Goal: Transaction & Acquisition: Purchase product/service

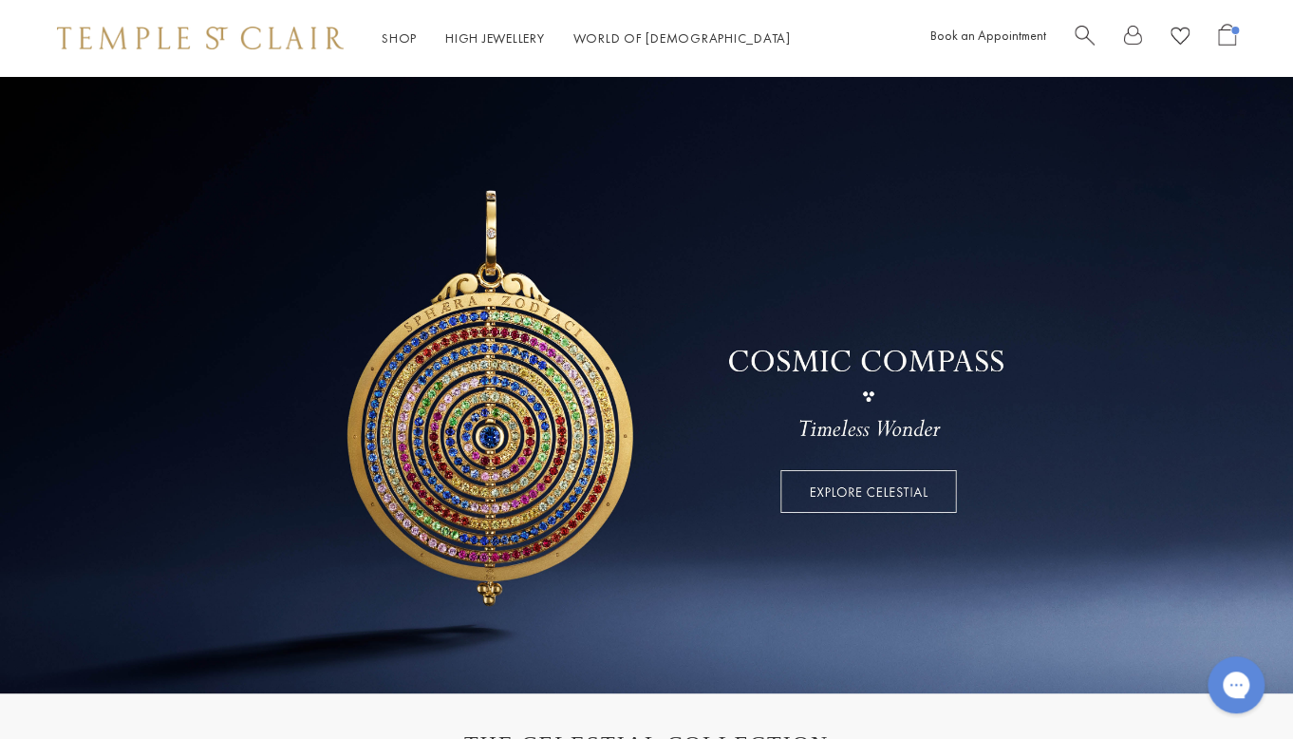
click at [1078, 34] on span "Search" at bounding box center [1085, 34] width 20 height 20
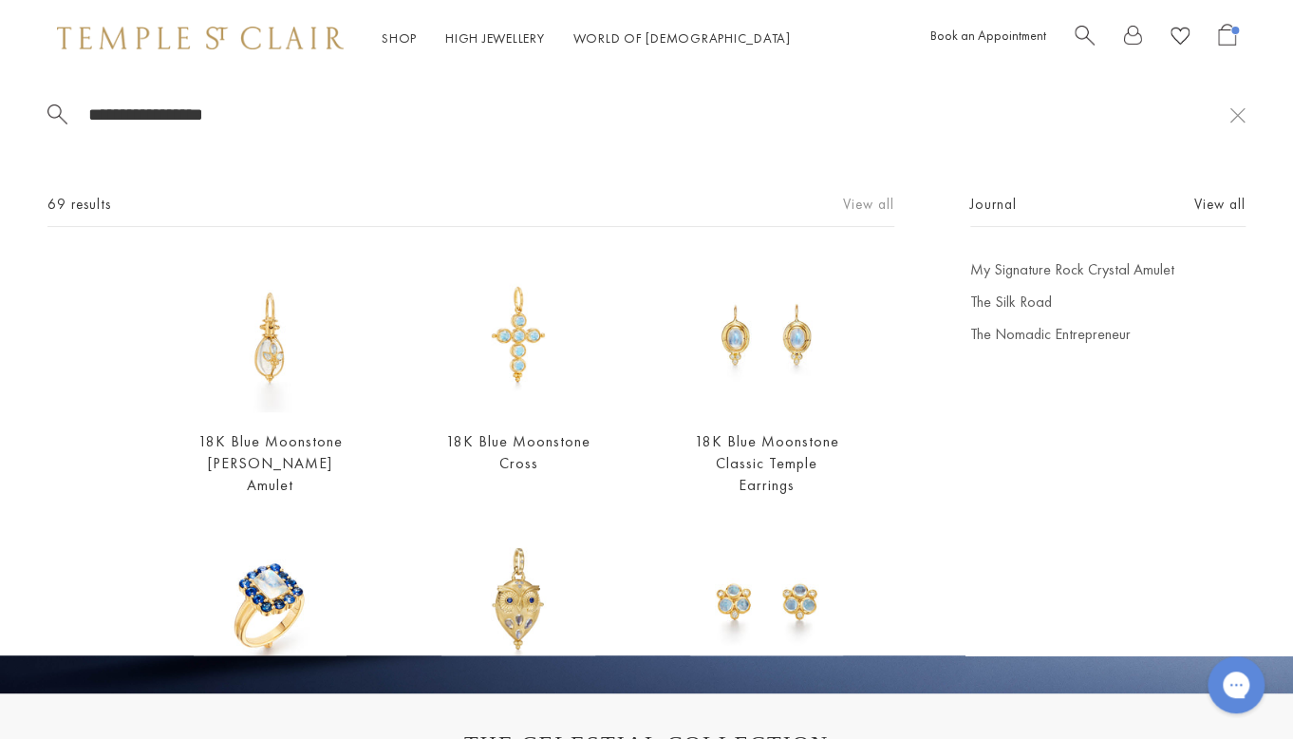
type input "**********"
click at [852, 212] on link "View all" at bounding box center [868, 204] width 51 height 21
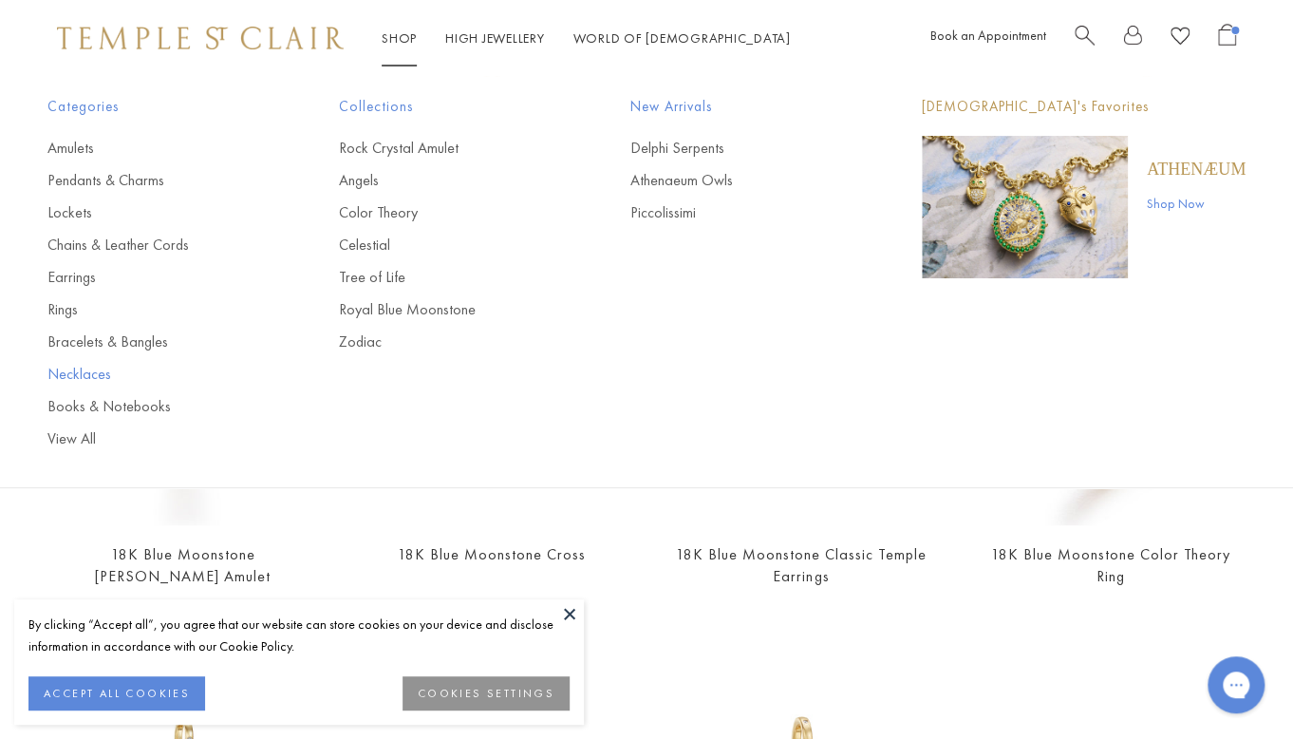
click at [96, 372] on link "Necklaces" at bounding box center [155, 374] width 216 height 21
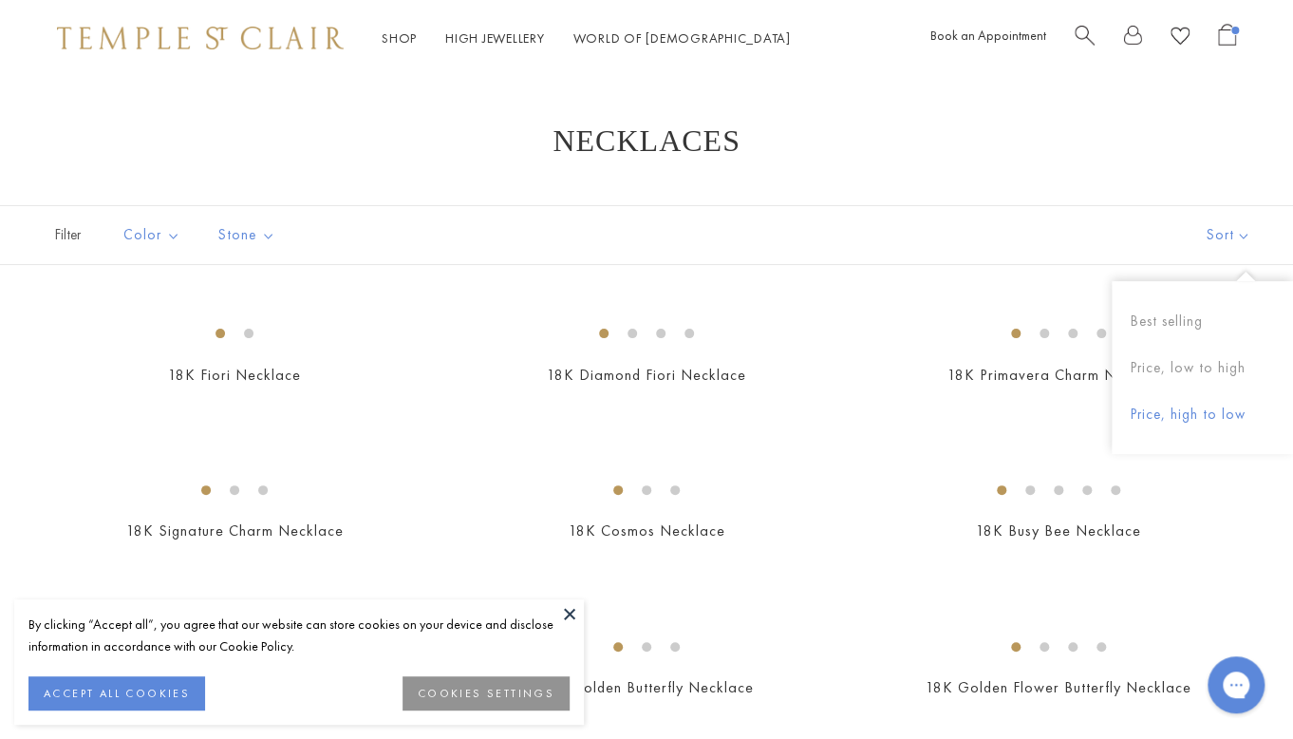
click at [1156, 392] on button "Price, high to low" at bounding box center [1202, 414] width 181 height 47
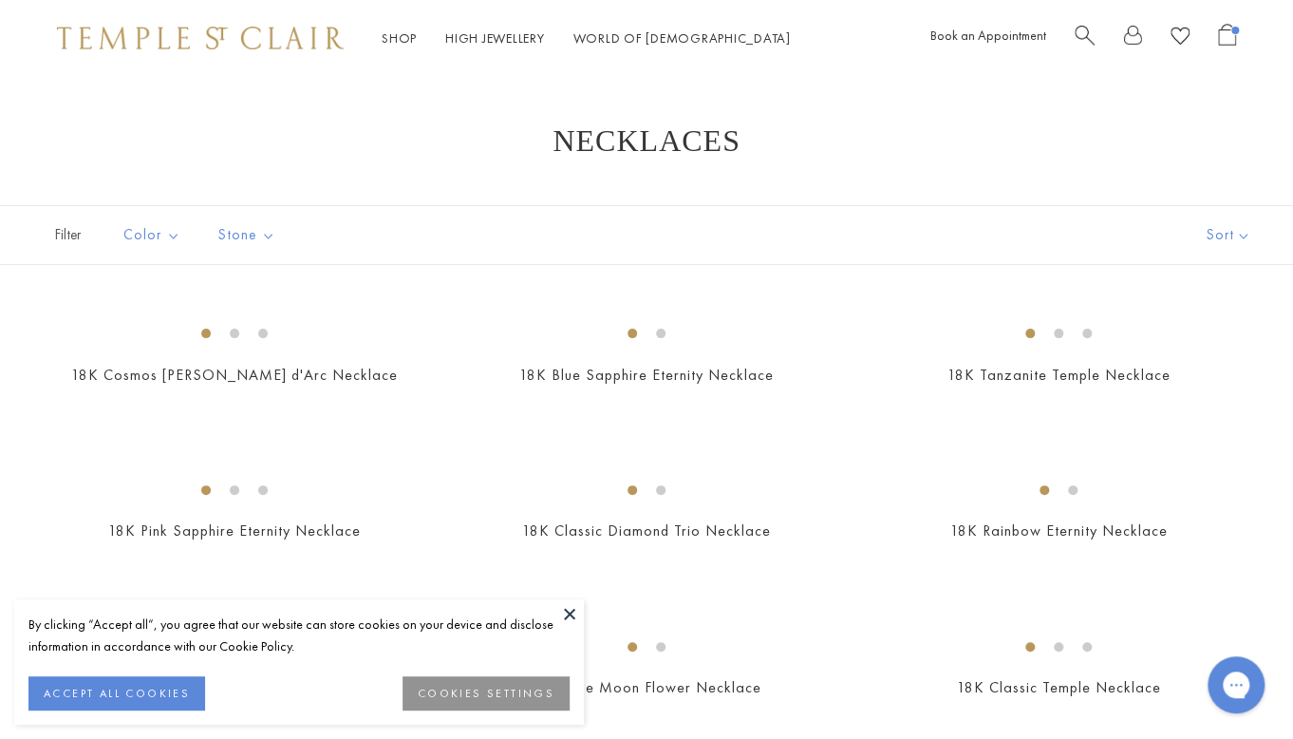
click at [1141, 252] on div "Filter Sort Color Blue Gold Green Multicolored Orange Pink Purple Red White" at bounding box center [646, 235] width 1293 height 60
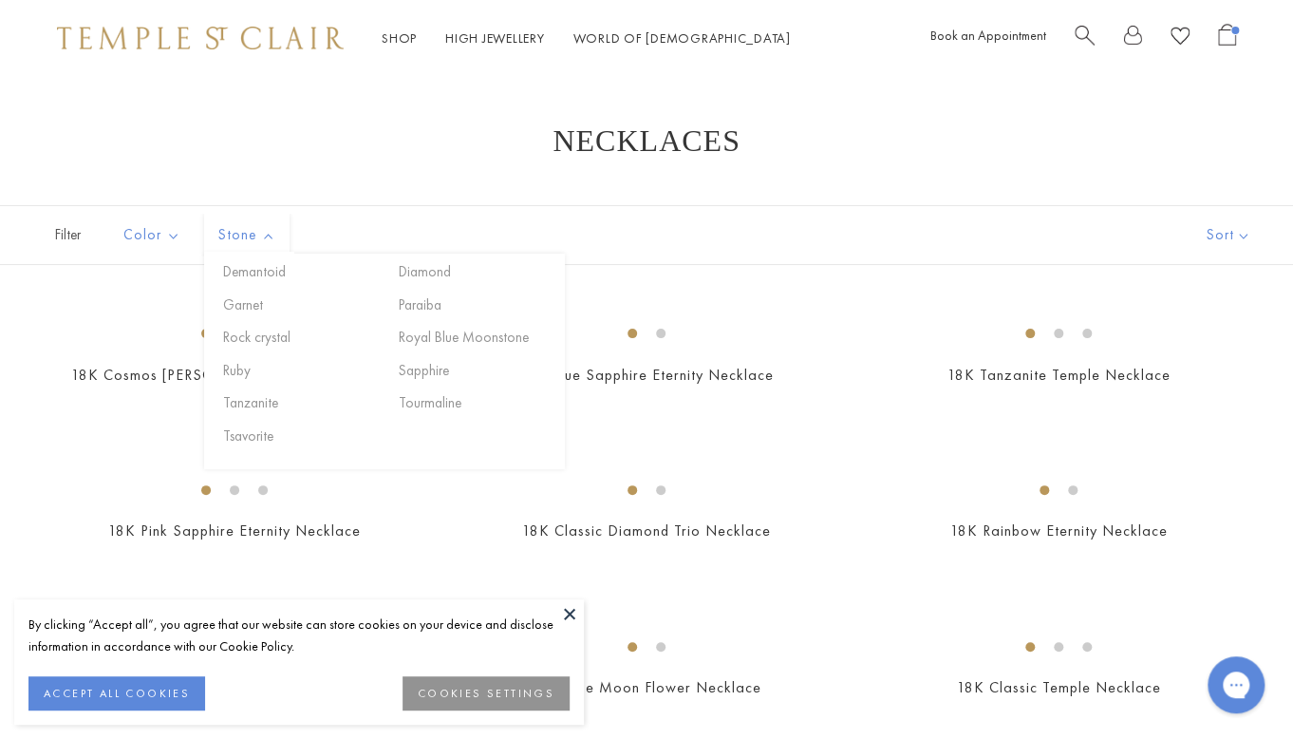
click at [259, 232] on span "Stone" at bounding box center [249, 235] width 81 height 24
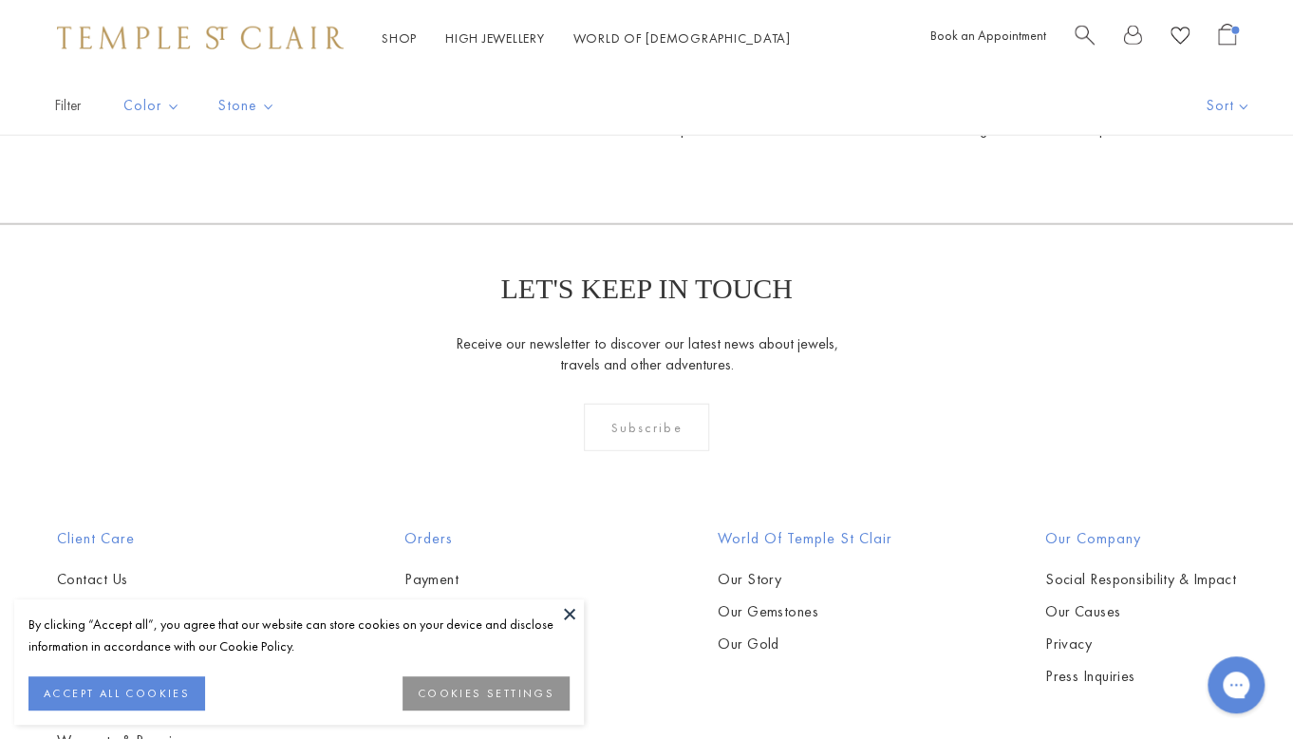
scroll to position [2129, 0]
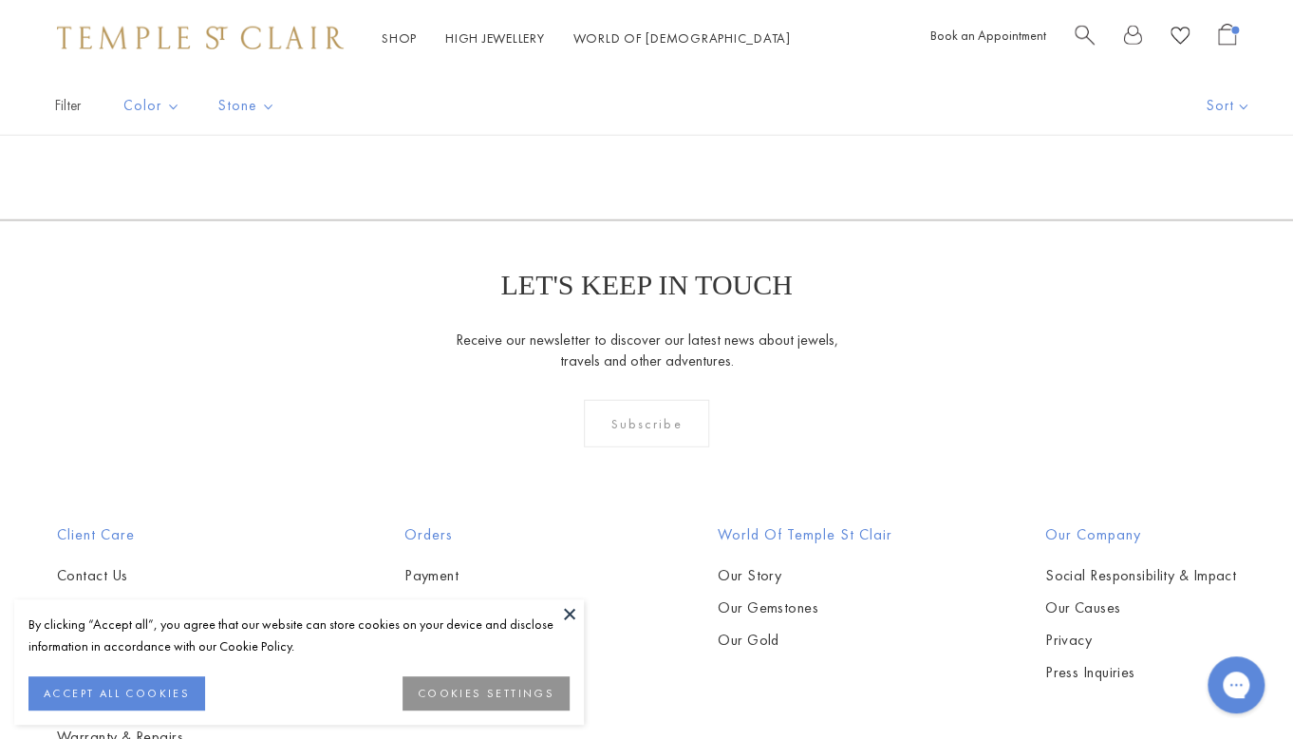
click at [0, 0] on img at bounding box center [0, 0] width 0 height 0
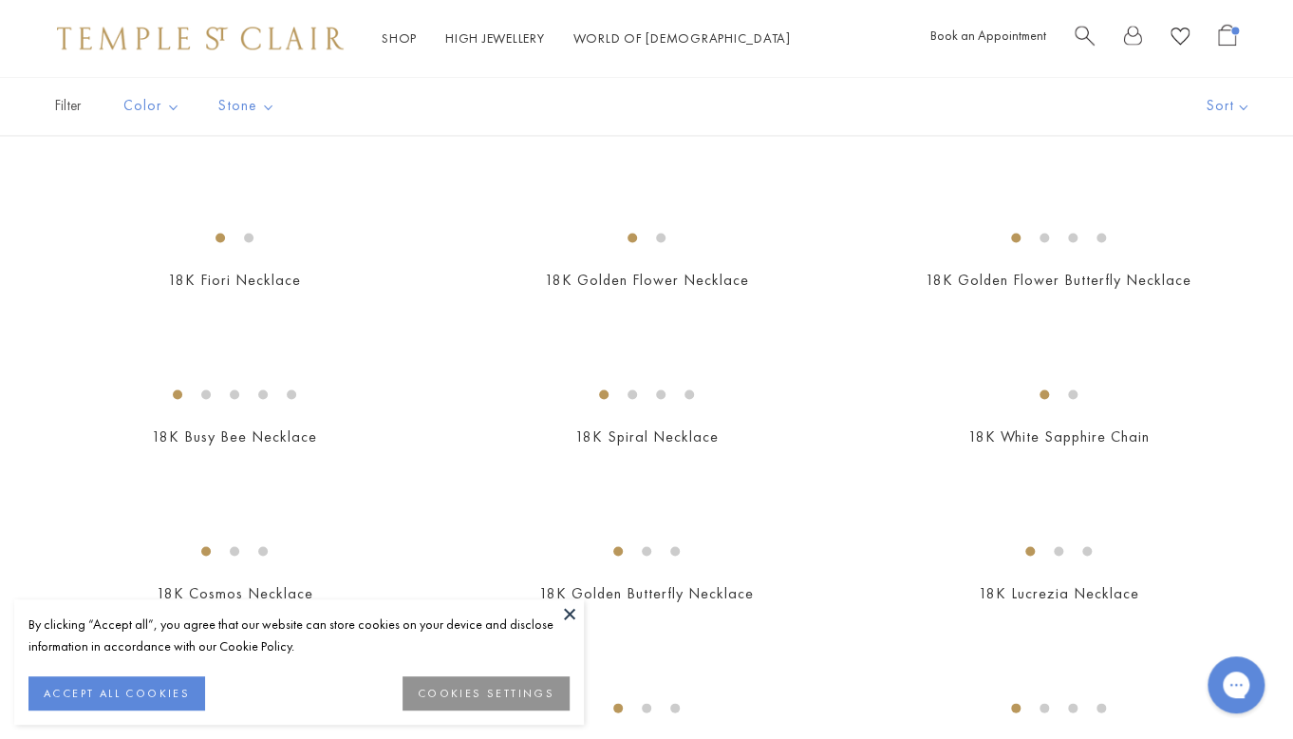
scroll to position [1208, 0]
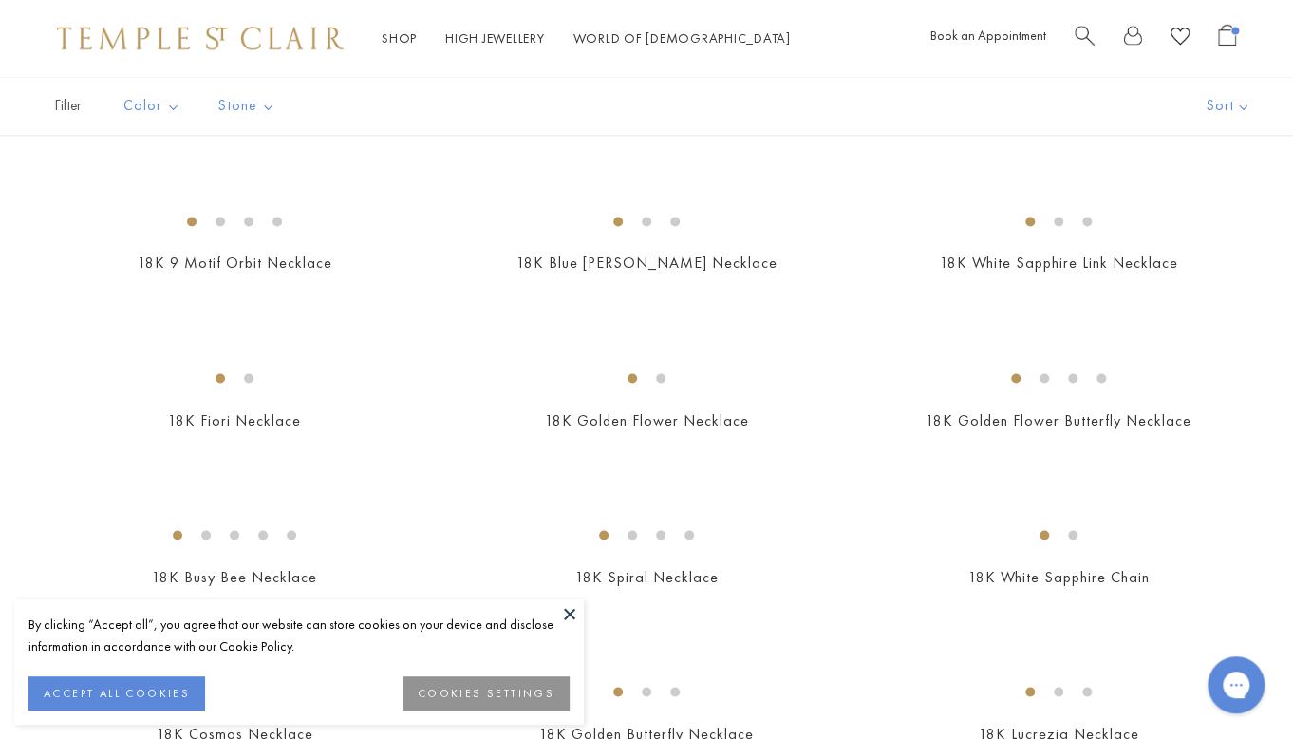
click at [0, 0] on img at bounding box center [0, 0] width 0 height 0
